Goal: Transaction & Acquisition: Purchase product/service

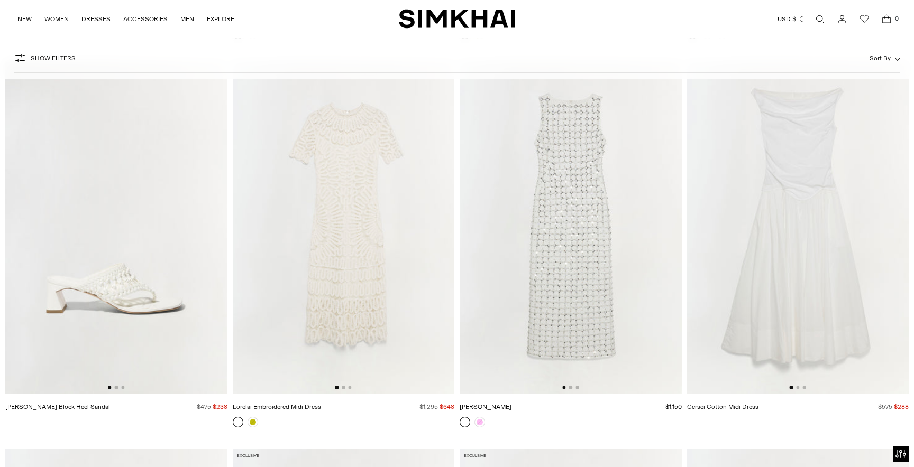
scroll to position [2856, 0]
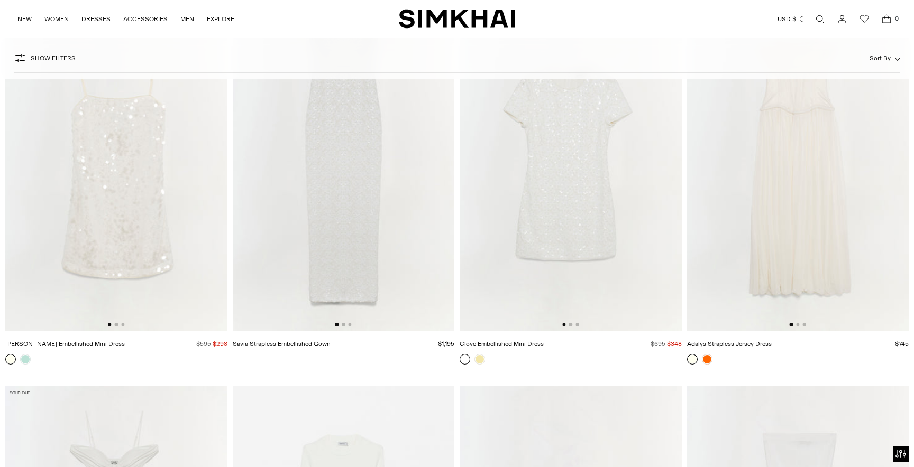
click at [540, 212] on img at bounding box center [570, 164] width 222 height 333
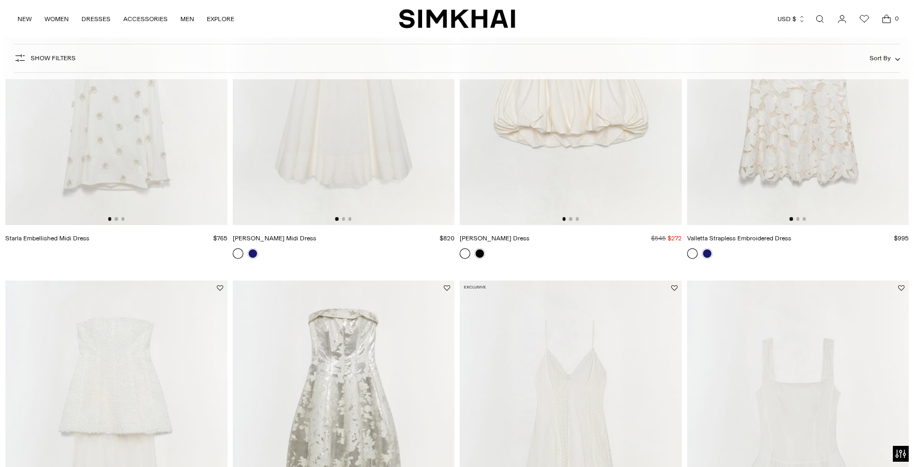
scroll to position [1022, 0]
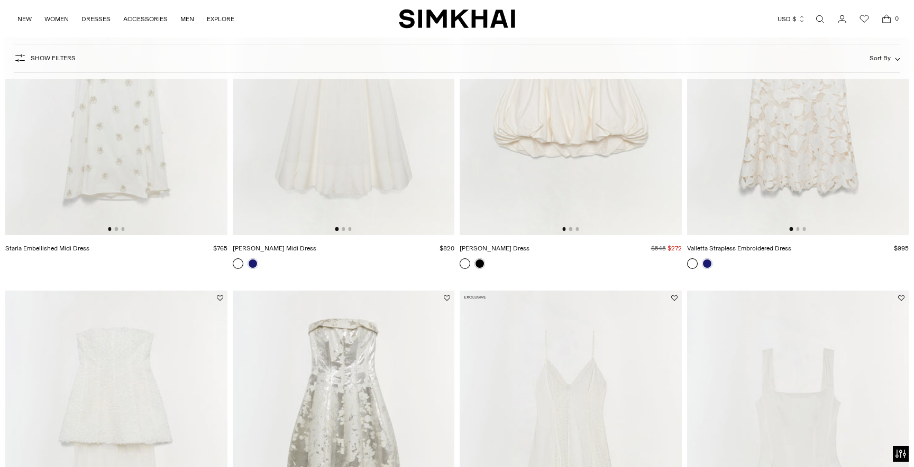
click at [551, 190] on img at bounding box center [570, 68] width 222 height 333
